Goal: Find specific page/section: Find specific page/section

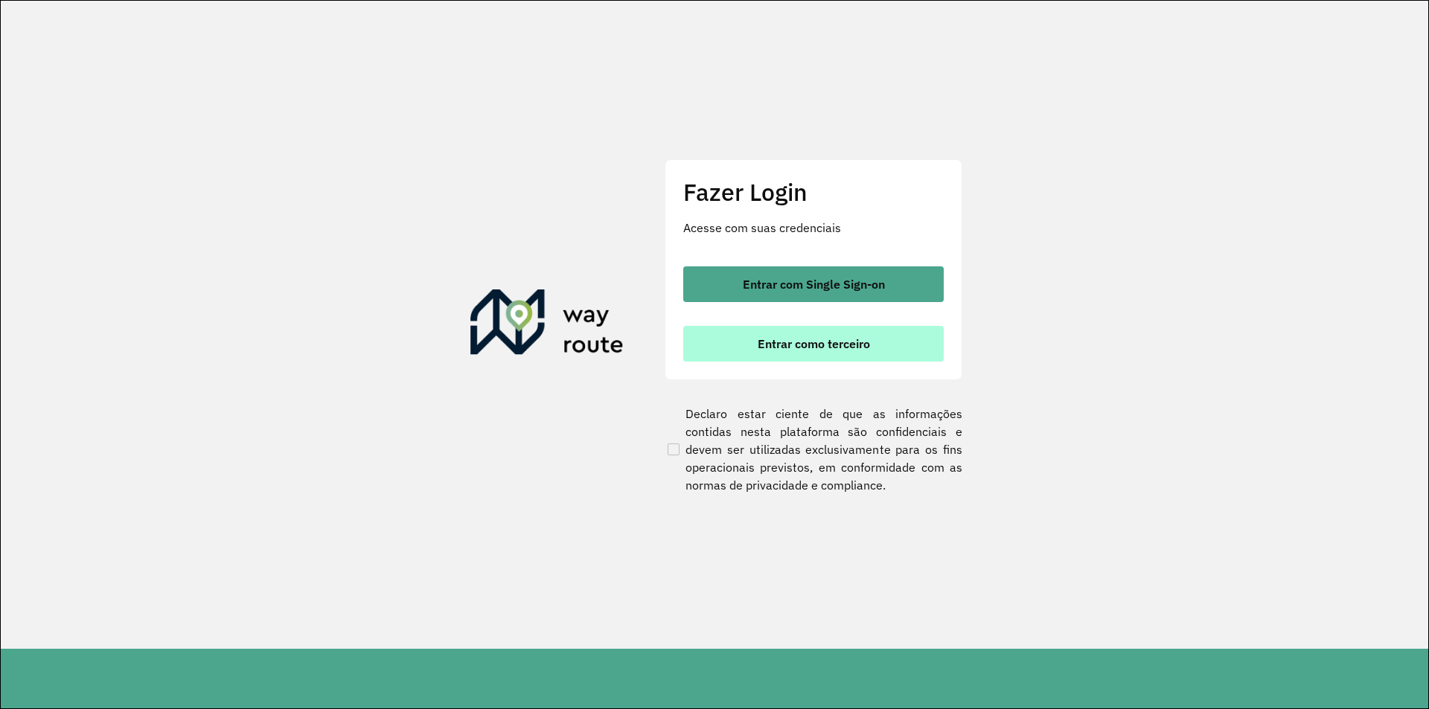
click at [800, 340] on span "Entrar como terceiro" at bounding box center [814, 344] width 112 height 12
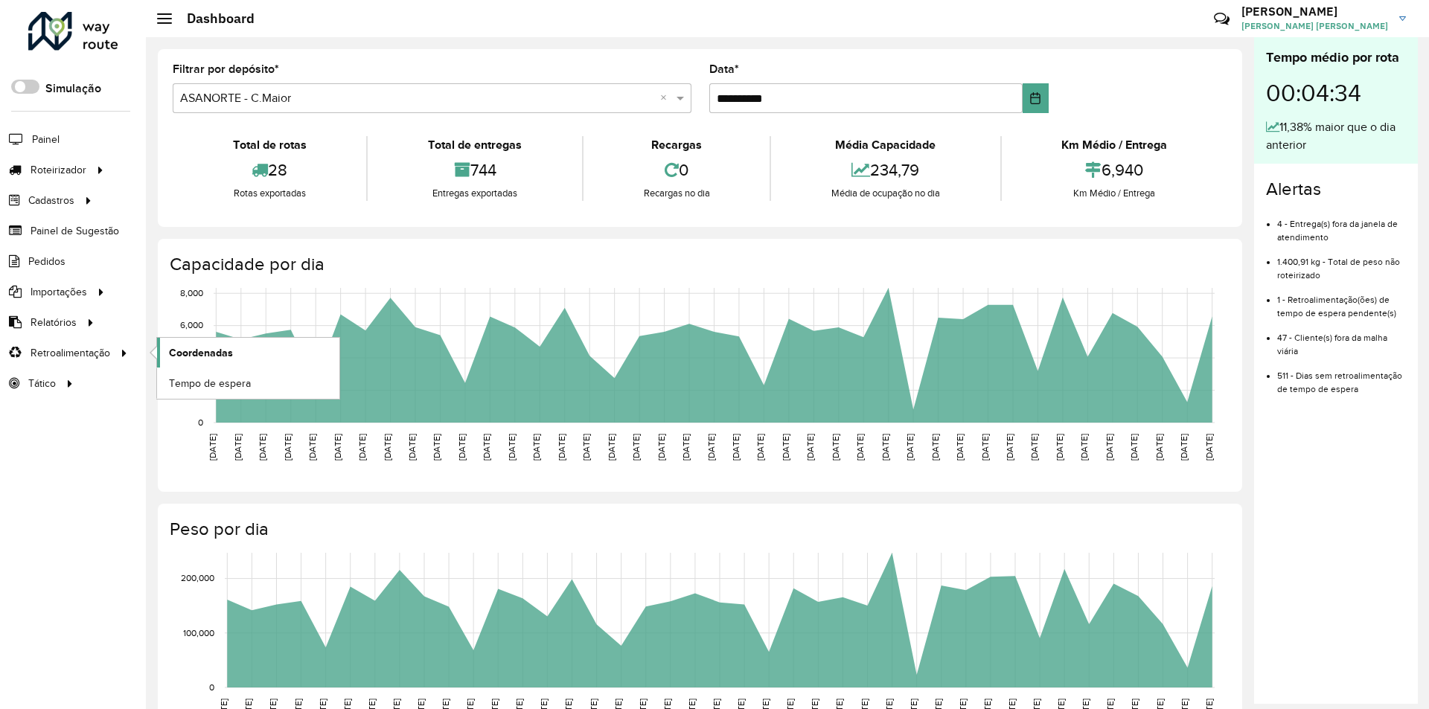
click at [198, 350] on span "Coordenadas" at bounding box center [201, 353] width 64 height 16
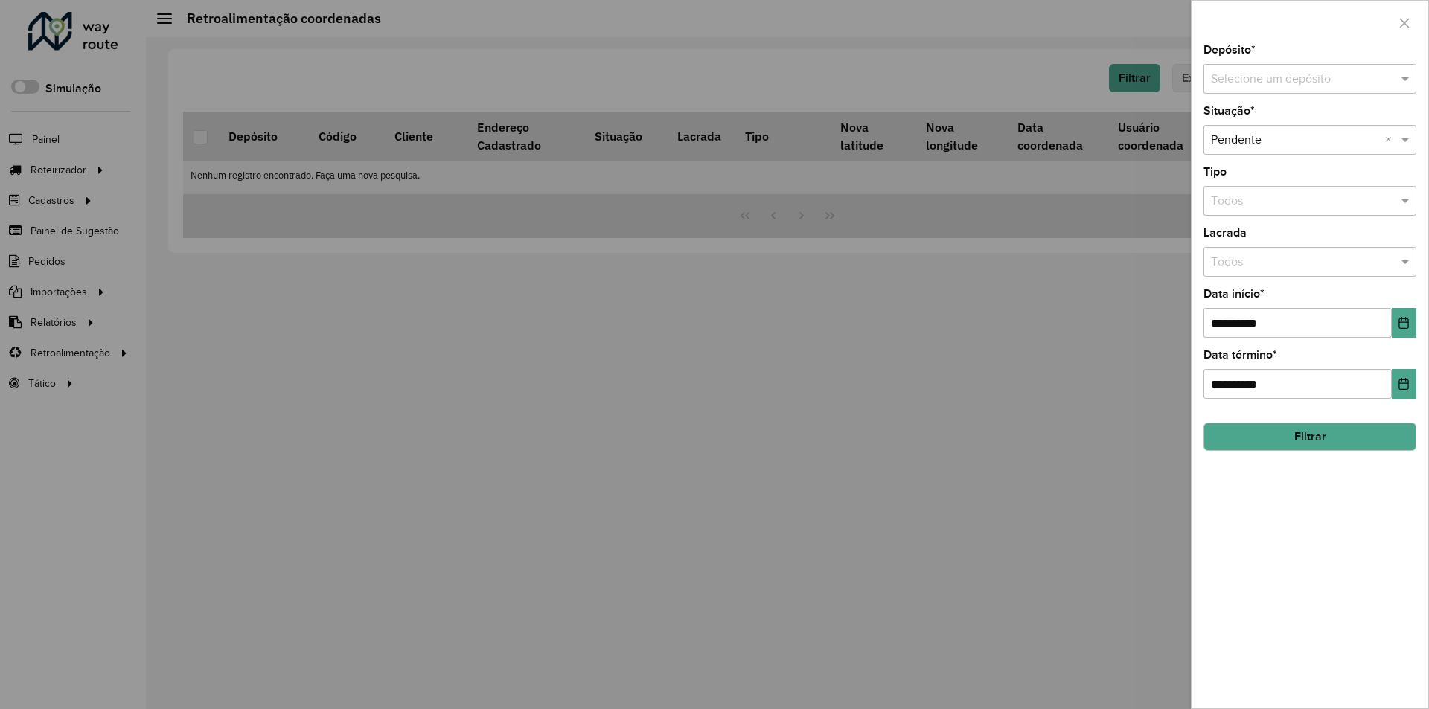
click at [1237, 79] on input "text" at bounding box center [1295, 80] width 168 height 18
click at [1257, 116] on span "ASANORTE - C.Maior" at bounding box center [1265, 121] width 111 height 13
click at [1257, 139] on input "text" at bounding box center [1295, 141] width 168 height 18
click at [1204, 304] on div "**********" at bounding box center [1310, 313] width 213 height 49
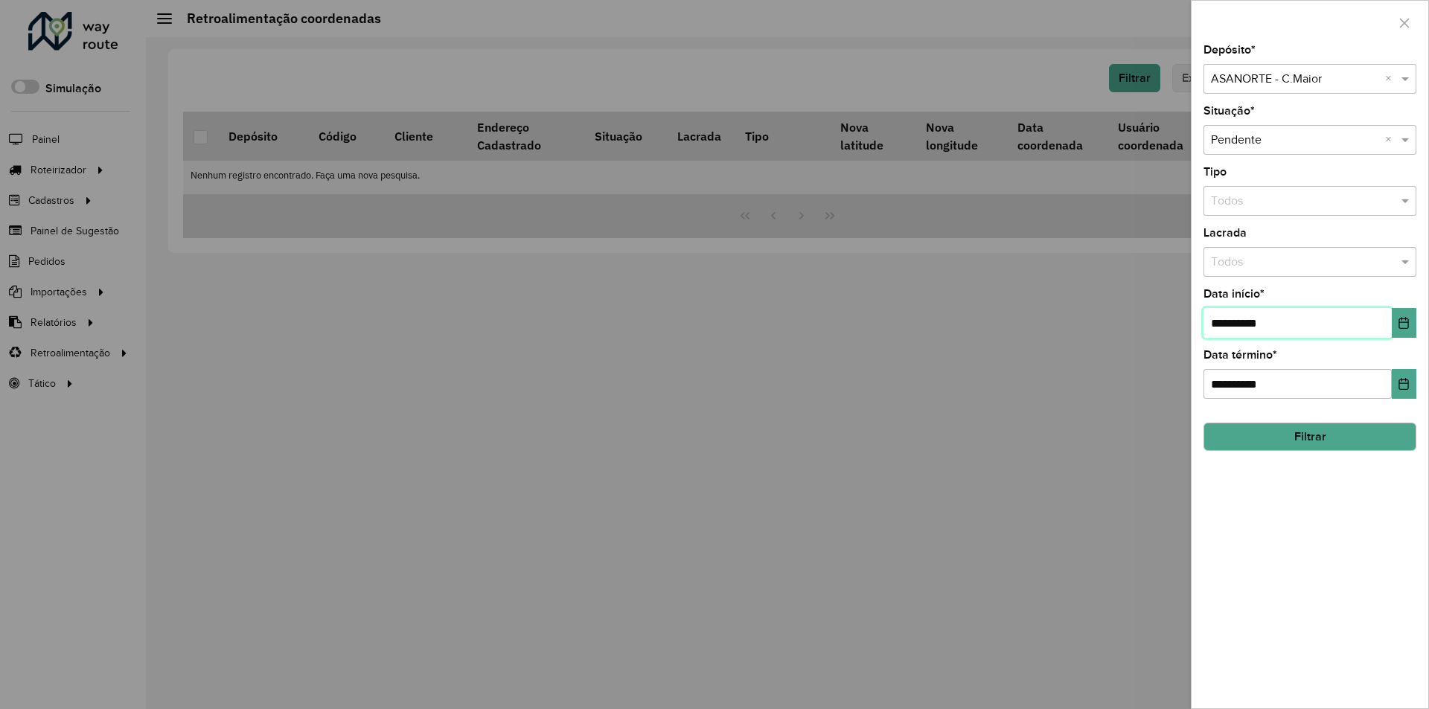
drag, startPoint x: 1222, startPoint y: 319, endPoint x: 1212, endPoint y: 323, distance: 11.1
click at [1212, 323] on input "**********" at bounding box center [1298, 323] width 188 height 30
type input "**********"
click at [1299, 435] on button "Filtrar" at bounding box center [1310, 437] width 213 height 28
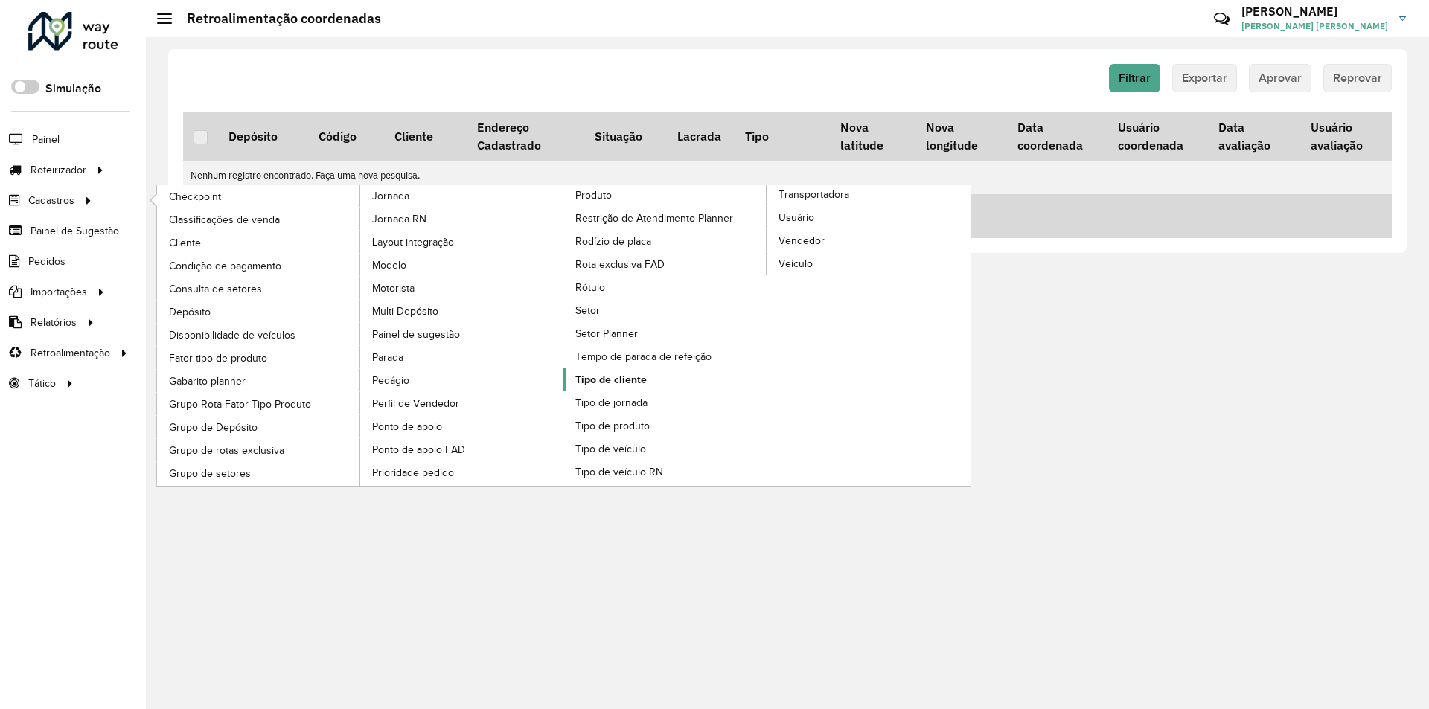
click at [596, 388] on link "Tipo de cliente" at bounding box center [666, 379] width 204 height 22
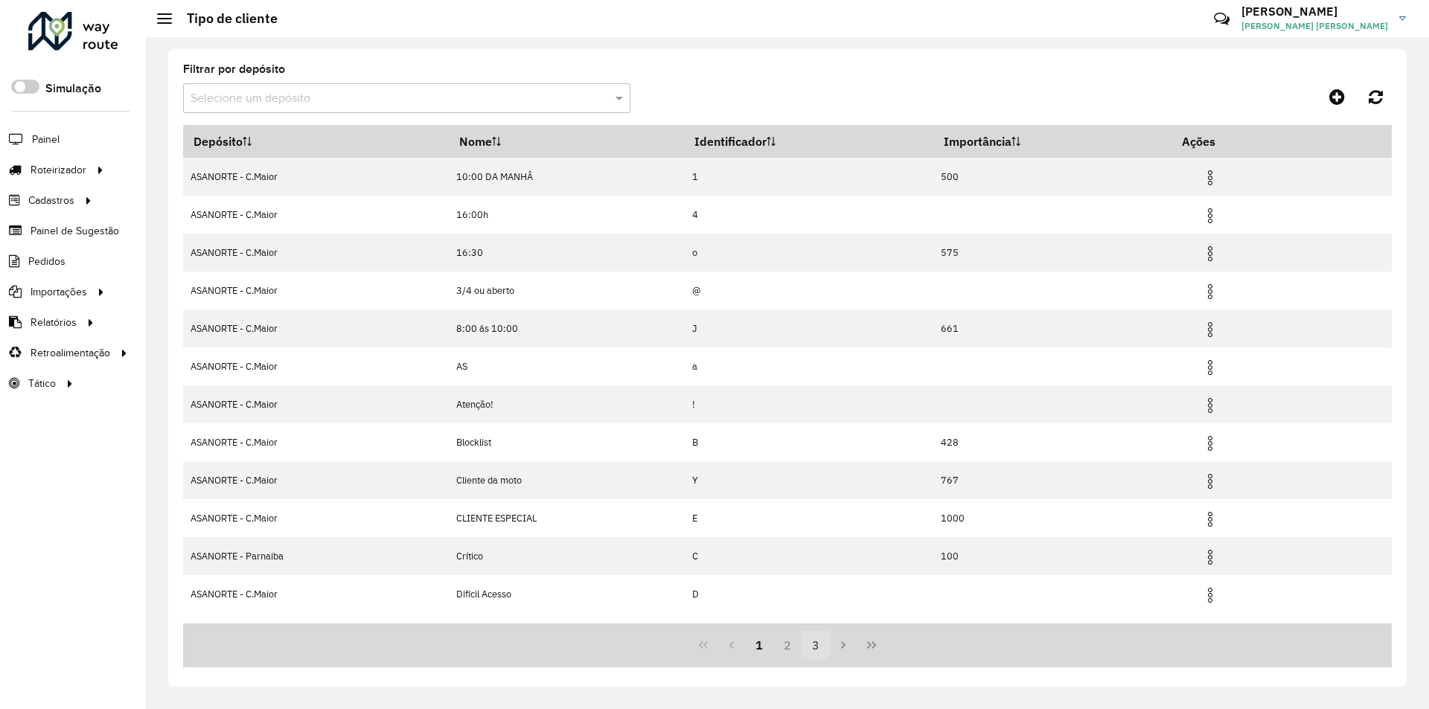
click at [802, 645] on button "3" at bounding box center [816, 645] width 28 height 28
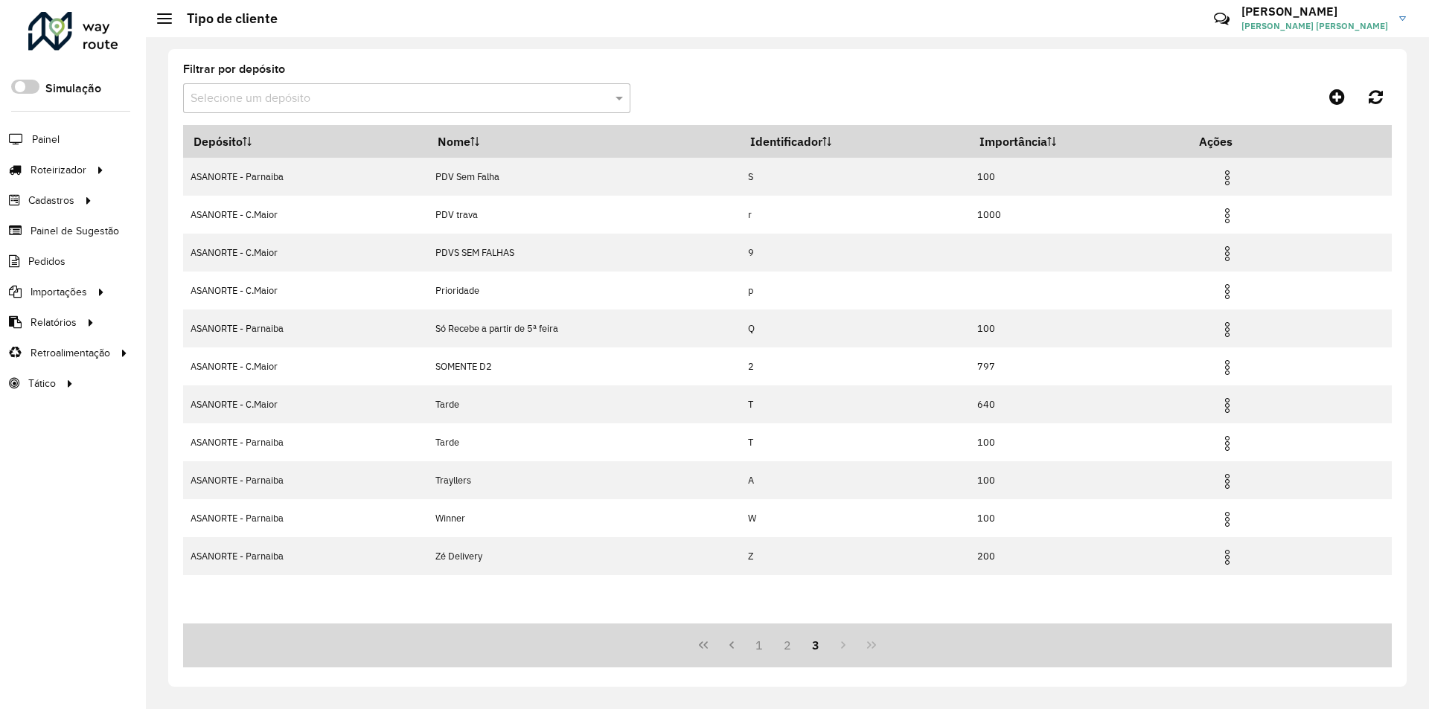
click at [816, 648] on button "3" at bounding box center [816, 645] width 28 height 28
click at [788, 645] on button "2" at bounding box center [787, 645] width 28 height 28
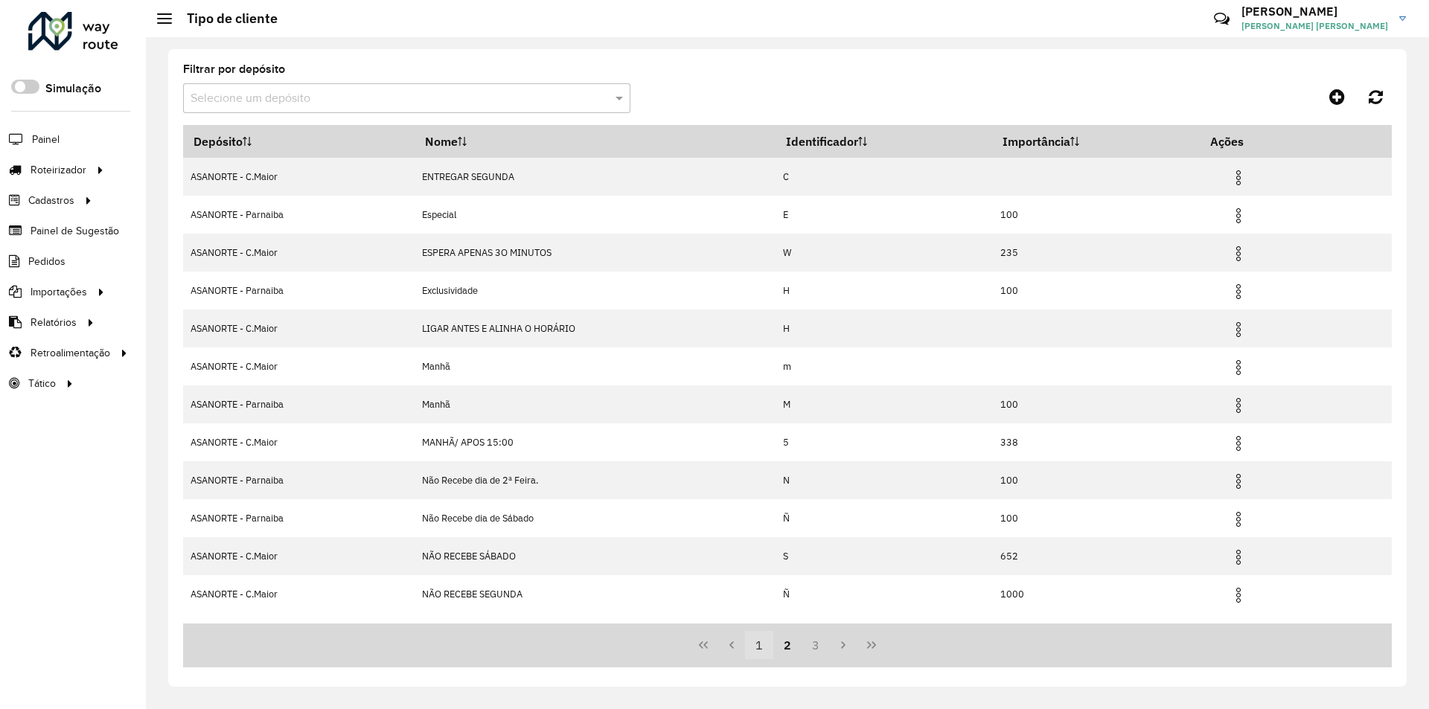
click at [751, 650] on button "1" at bounding box center [759, 645] width 28 height 28
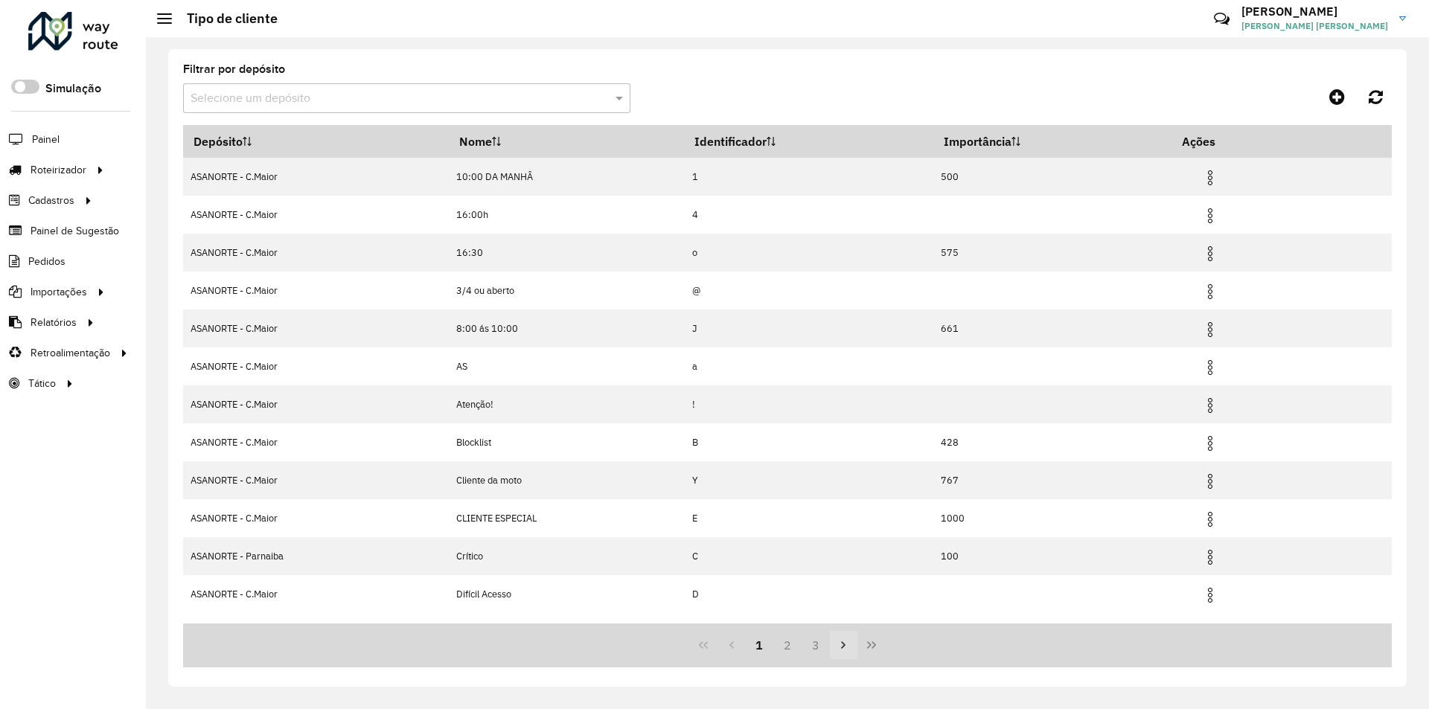
click at [840, 646] on icon "Next Page" at bounding box center [843, 645] width 12 height 12
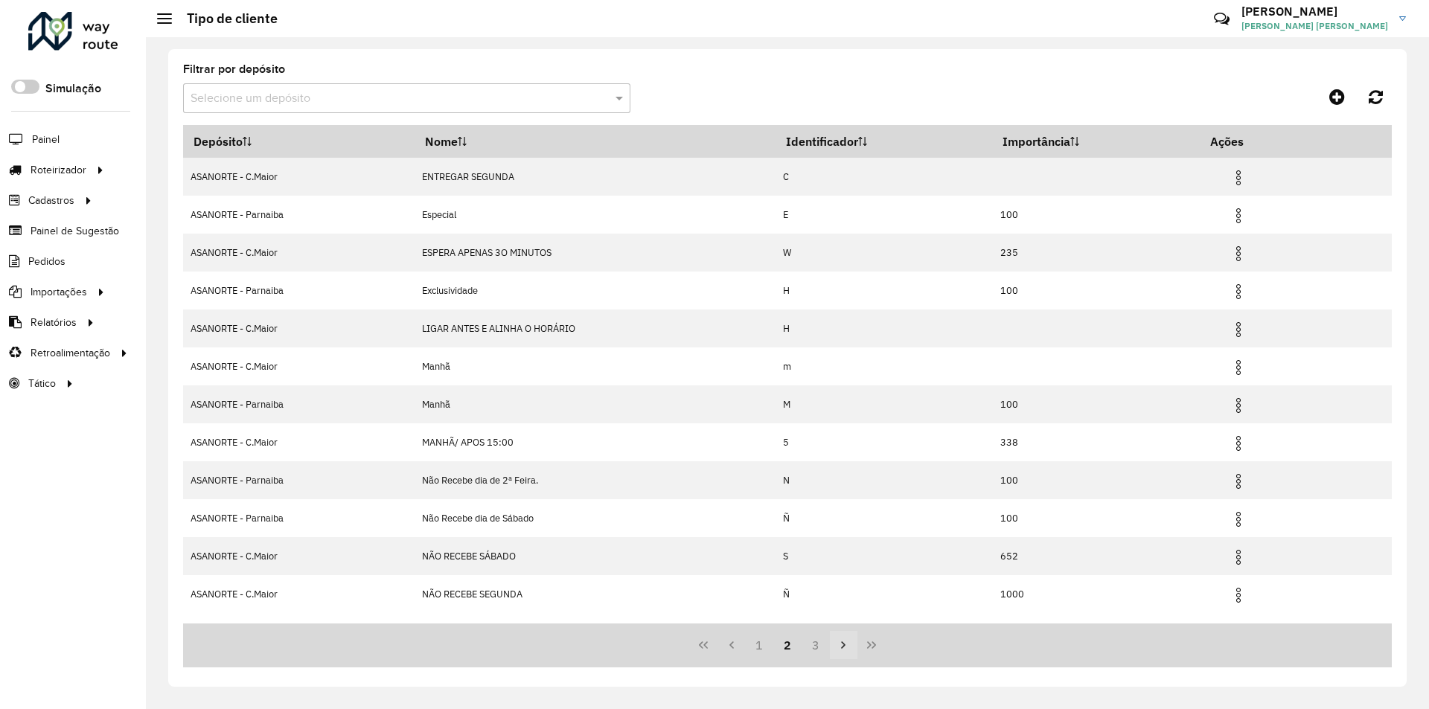
click at [840, 646] on icon "Next Page" at bounding box center [843, 645] width 12 height 12
